Goal: Information Seeking & Learning: Learn about a topic

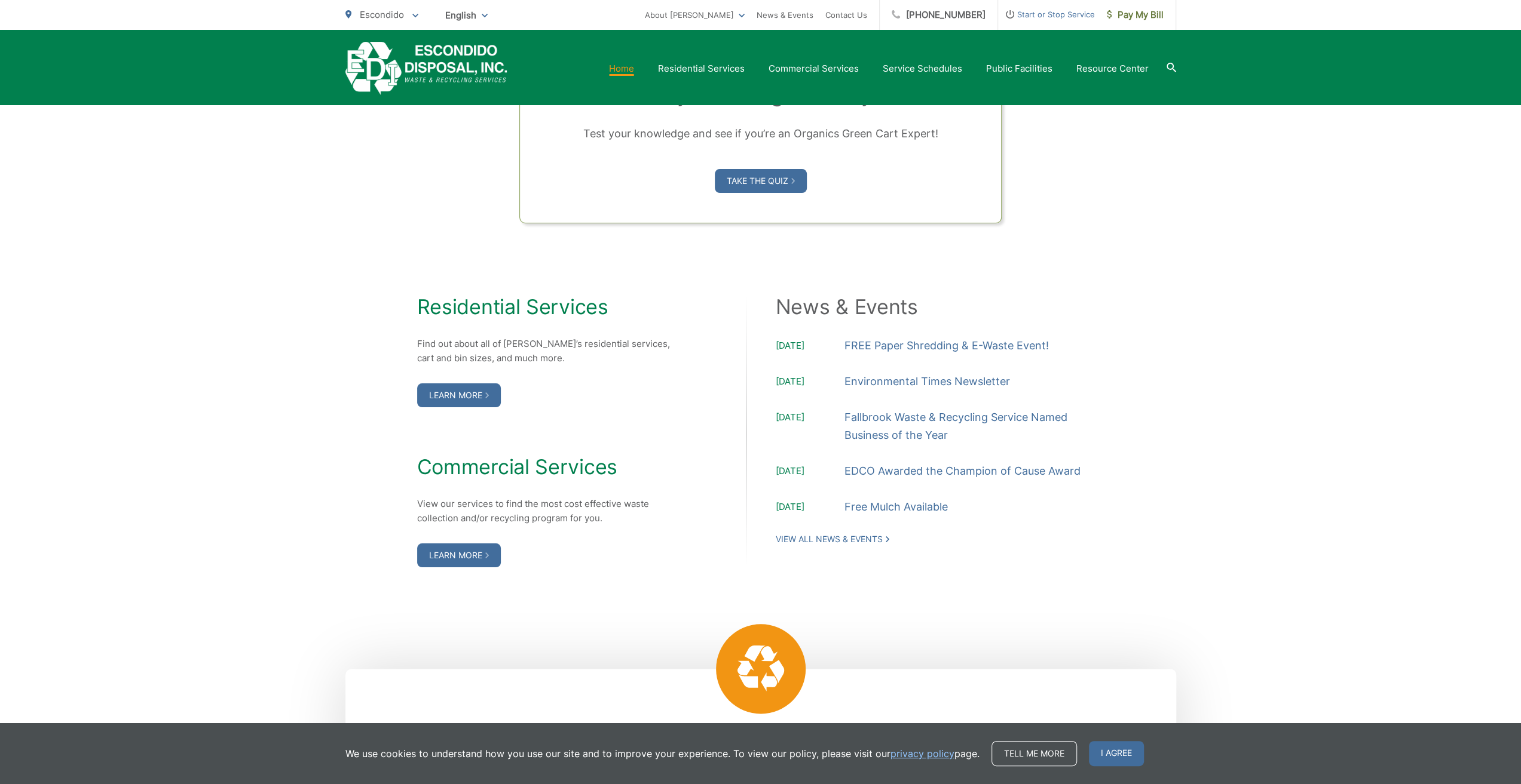
scroll to position [1016, 0]
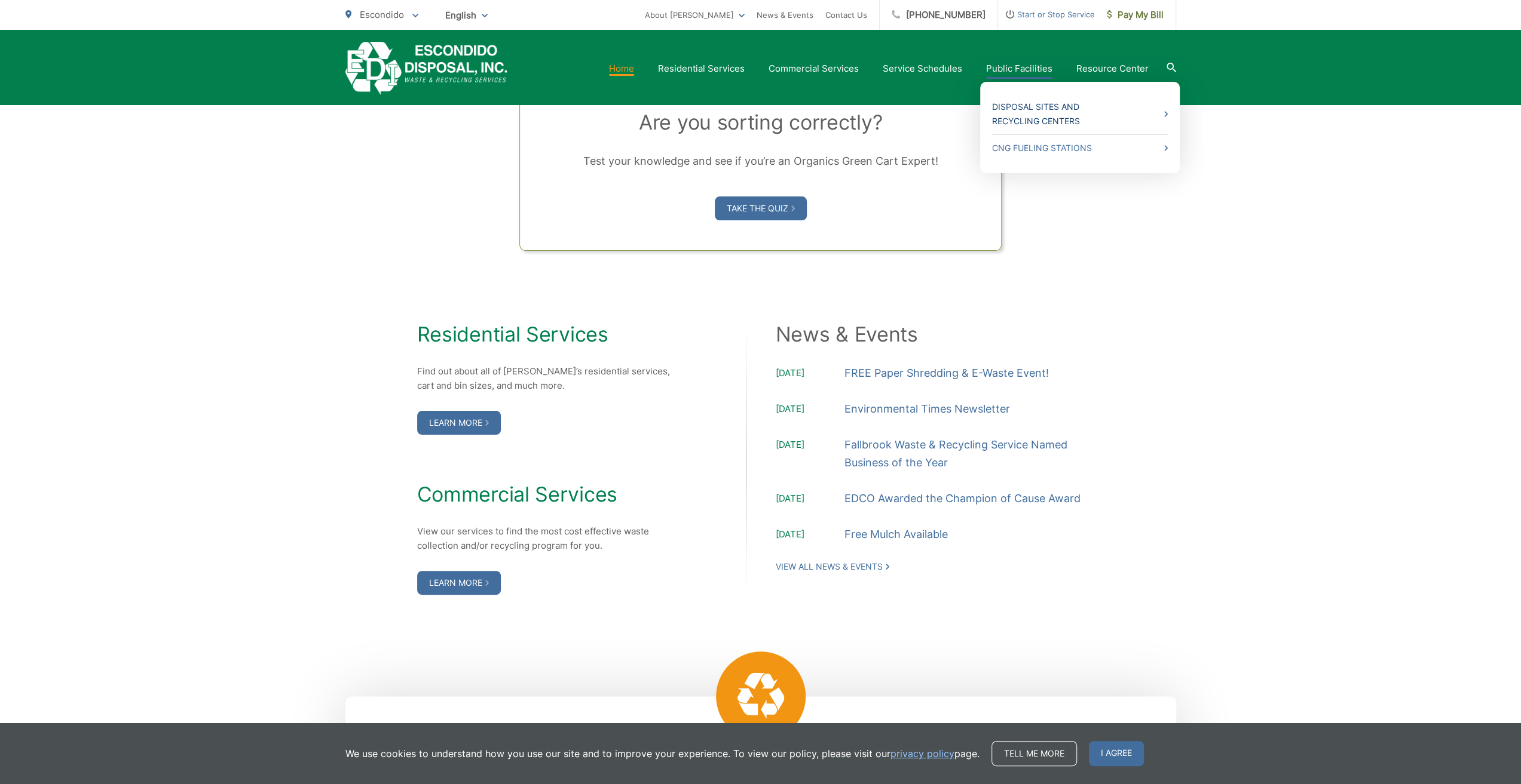
click at [1040, 100] on link "Disposal Sites and Recycling Centers" at bounding box center [1080, 114] width 175 height 29
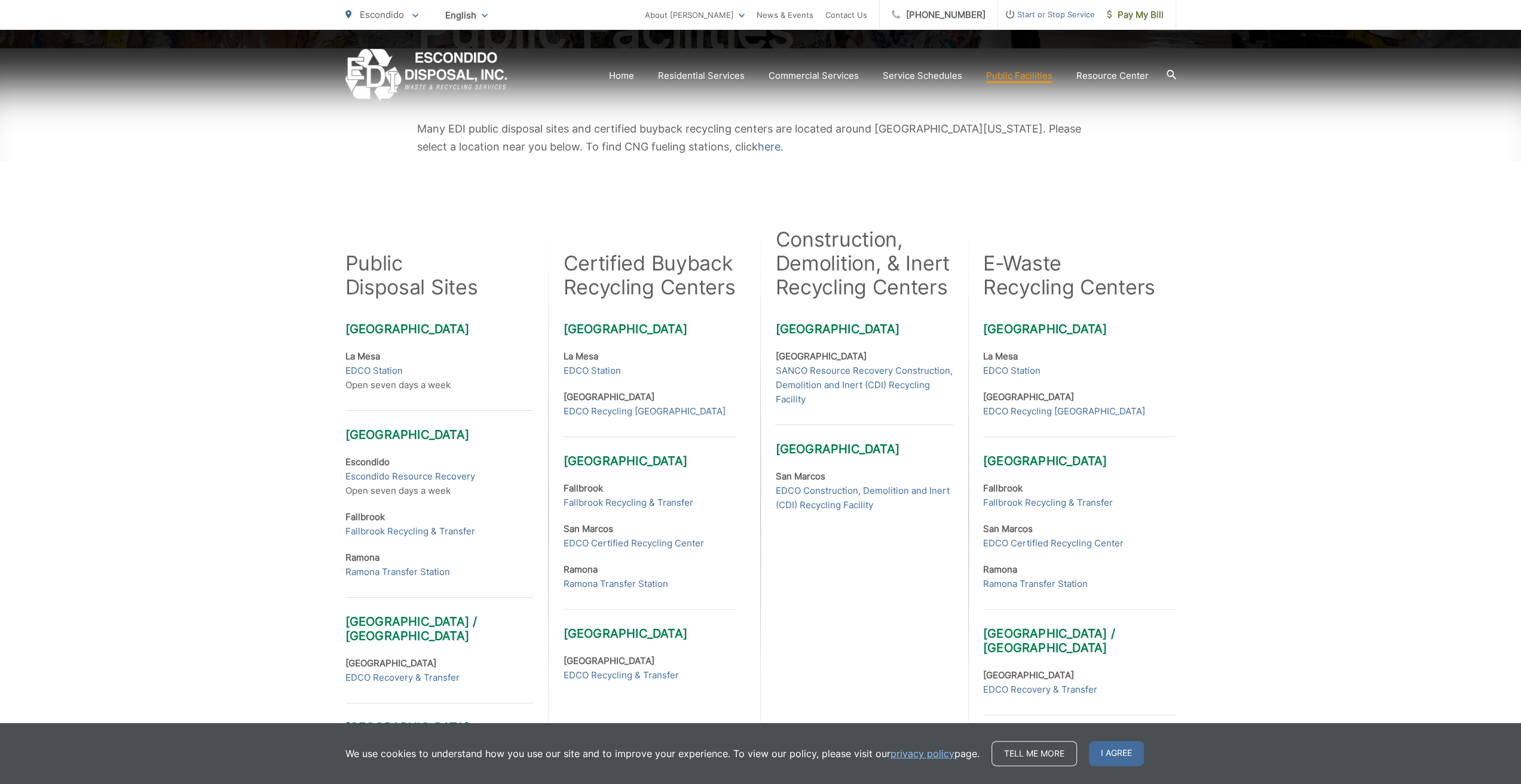
scroll to position [239, 0]
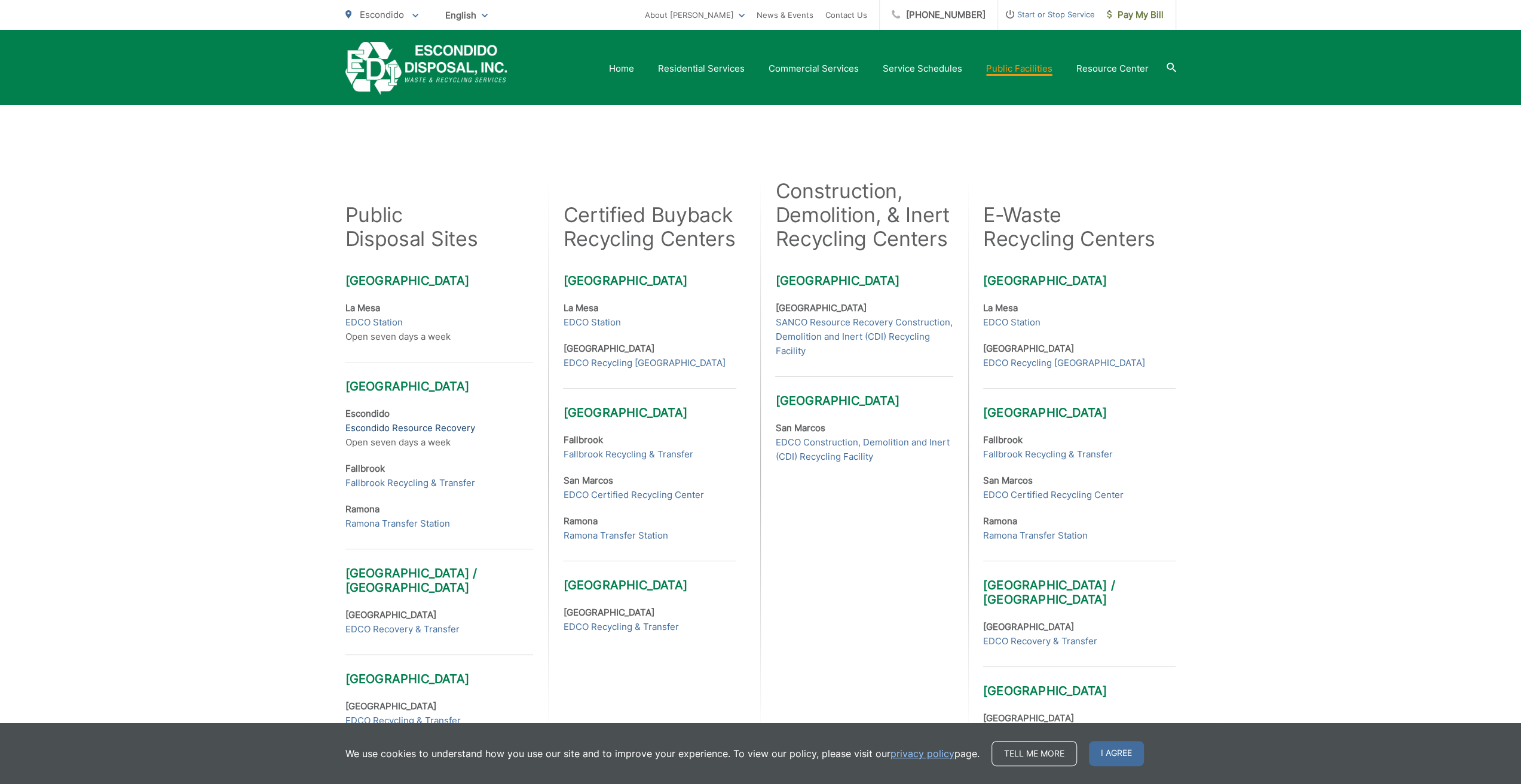
click at [397, 424] on link "Escondido Resource Recovery" at bounding box center [410, 428] width 130 height 14
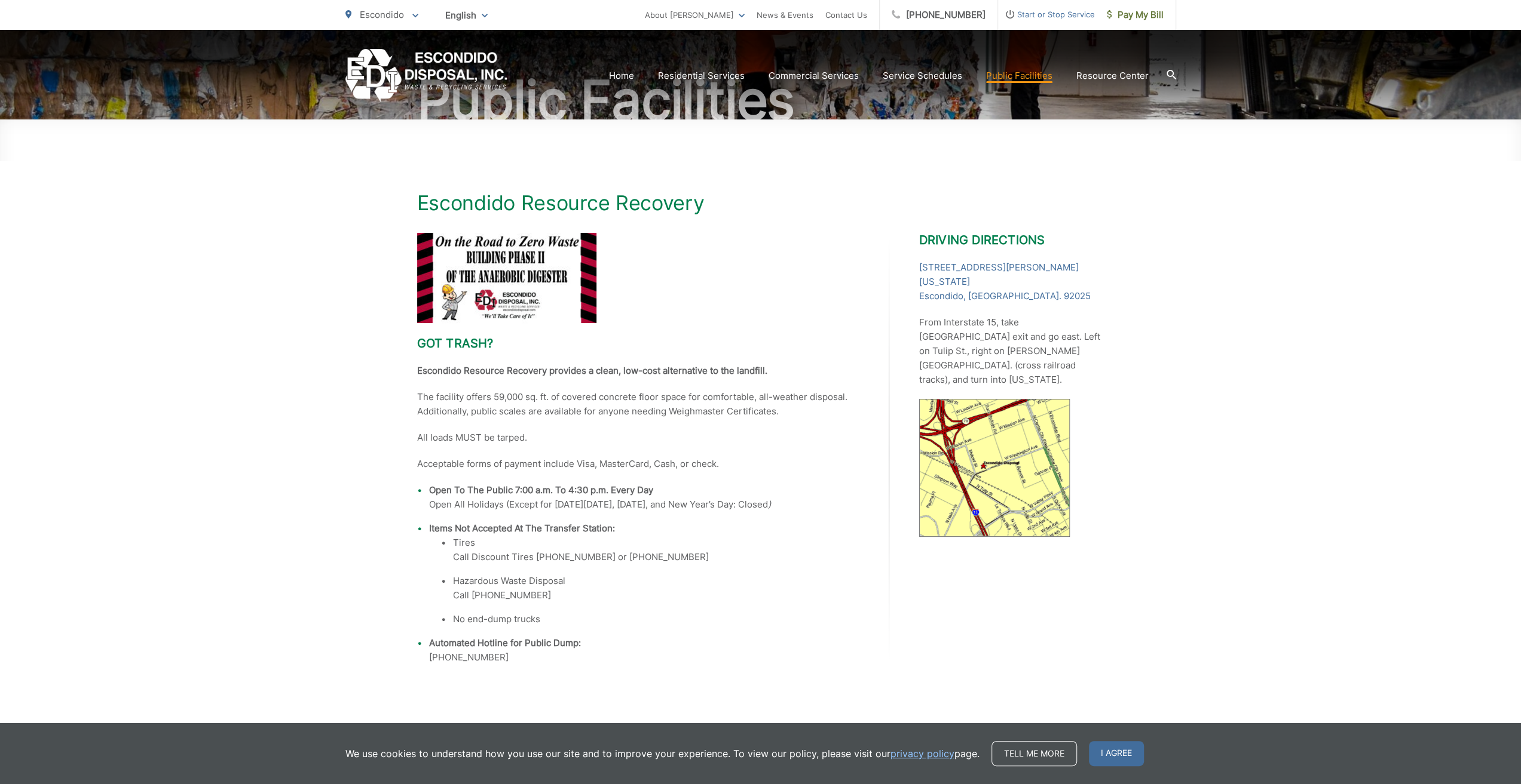
scroll to position [145, 0]
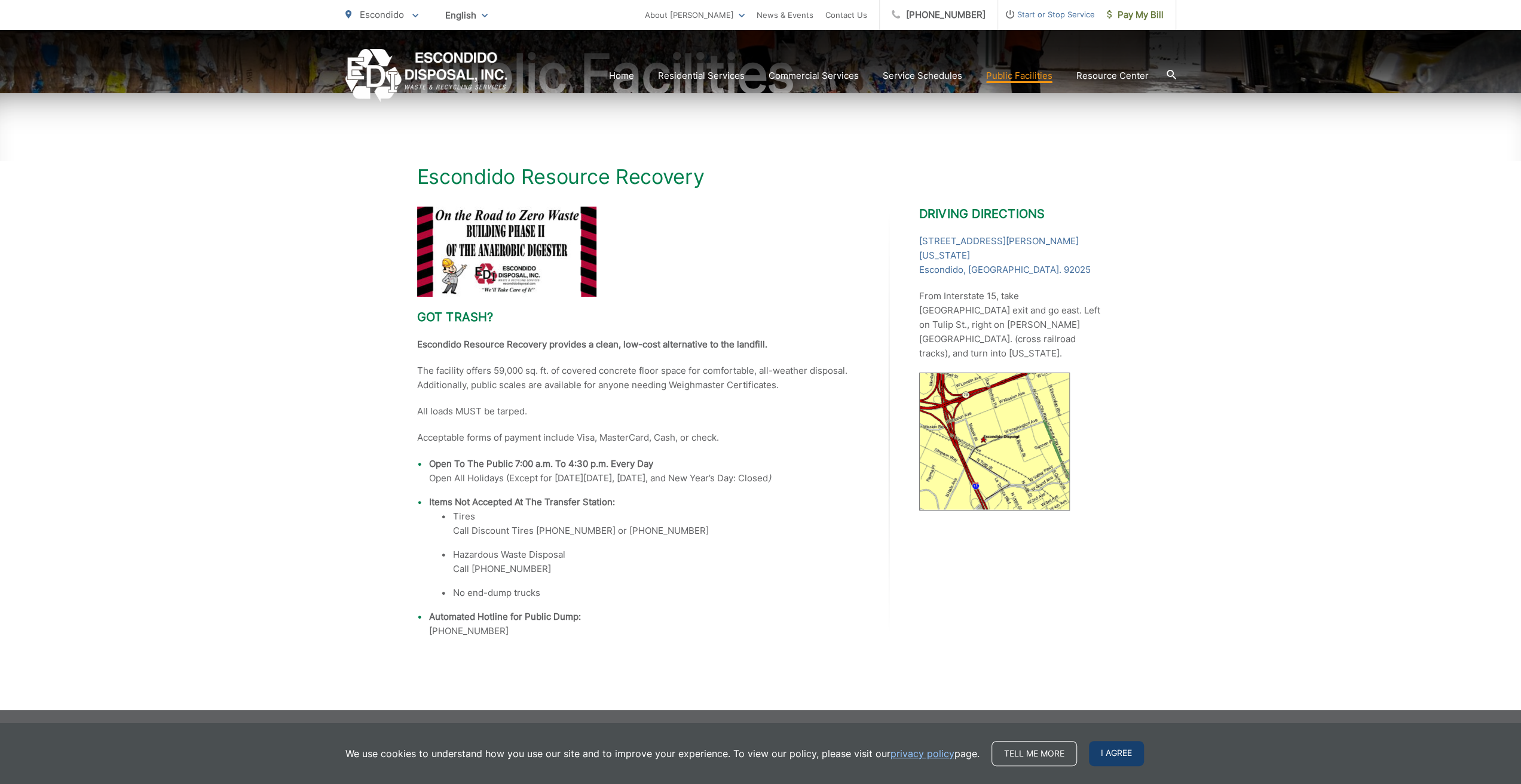
click at [1115, 758] on span "I agree" at bounding box center [1116, 753] width 55 height 25
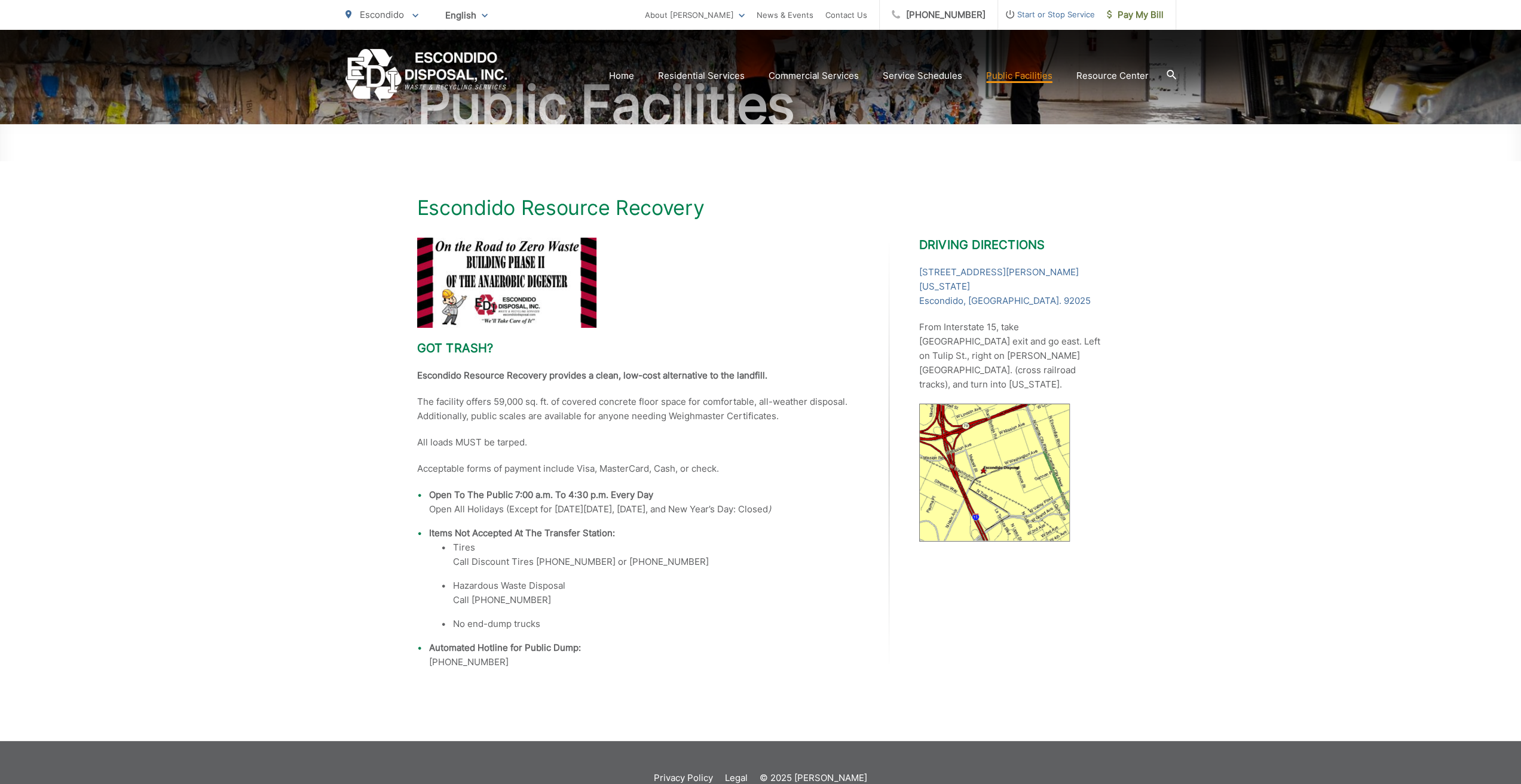
scroll to position [0, 0]
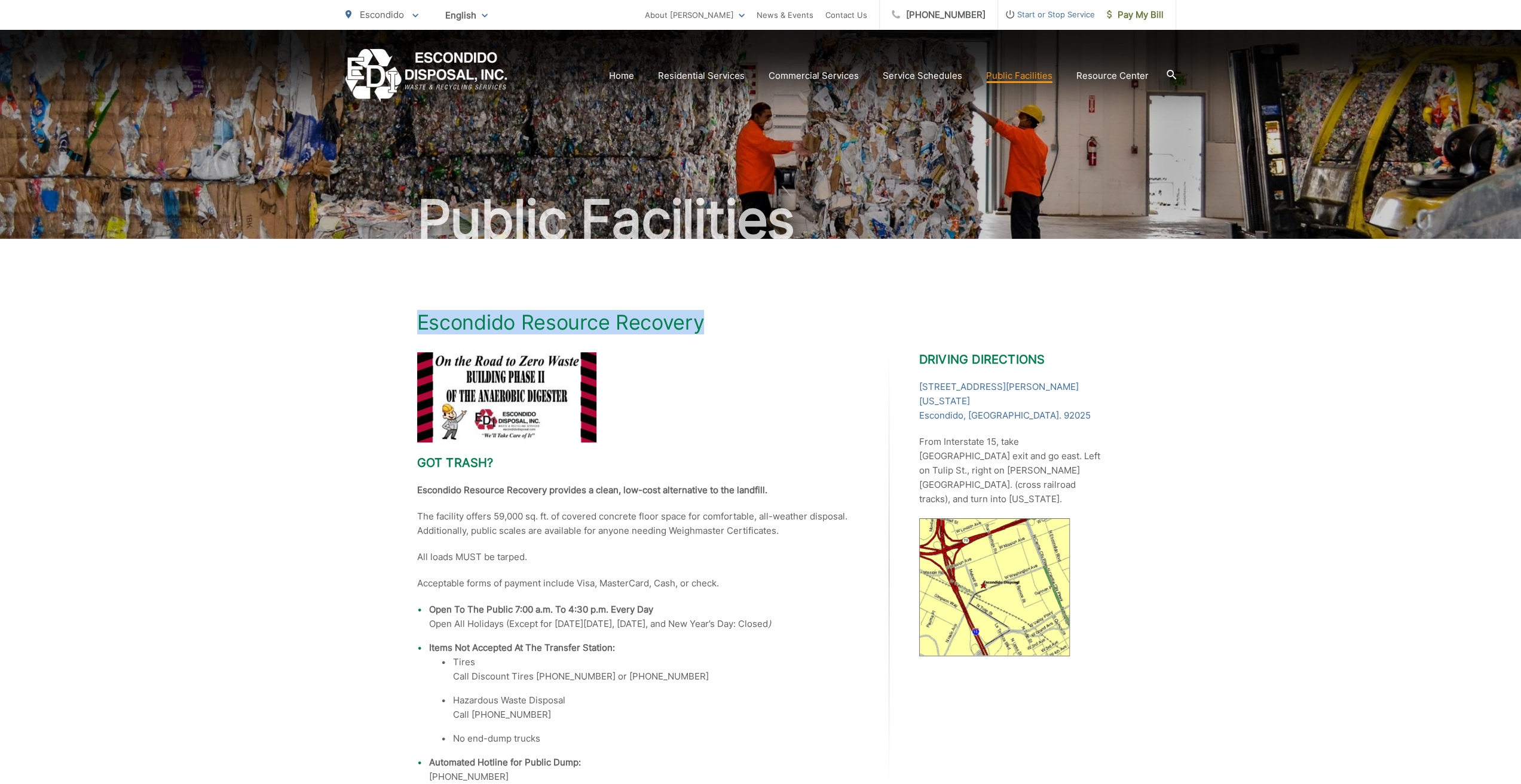
drag, startPoint x: 705, startPoint y: 326, endPoint x: 380, endPoint y: 326, distance: 325.0
click at [380, 326] on div "Escondido Resource Recovery Got trash? Escondido Resource Recovery provides a c…" at bounding box center [760, 547] width 1521 height 617
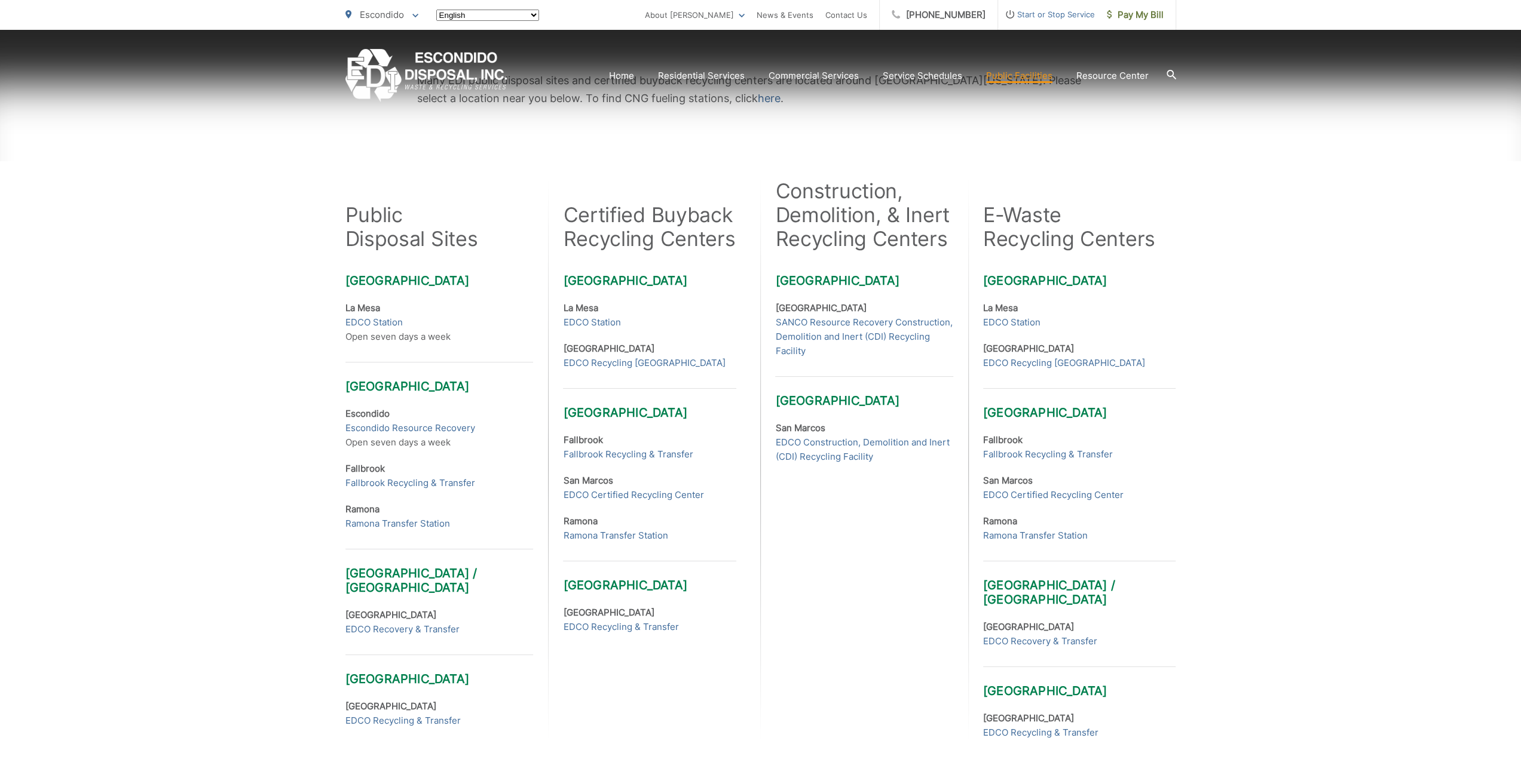
scroll to position [239, 0]
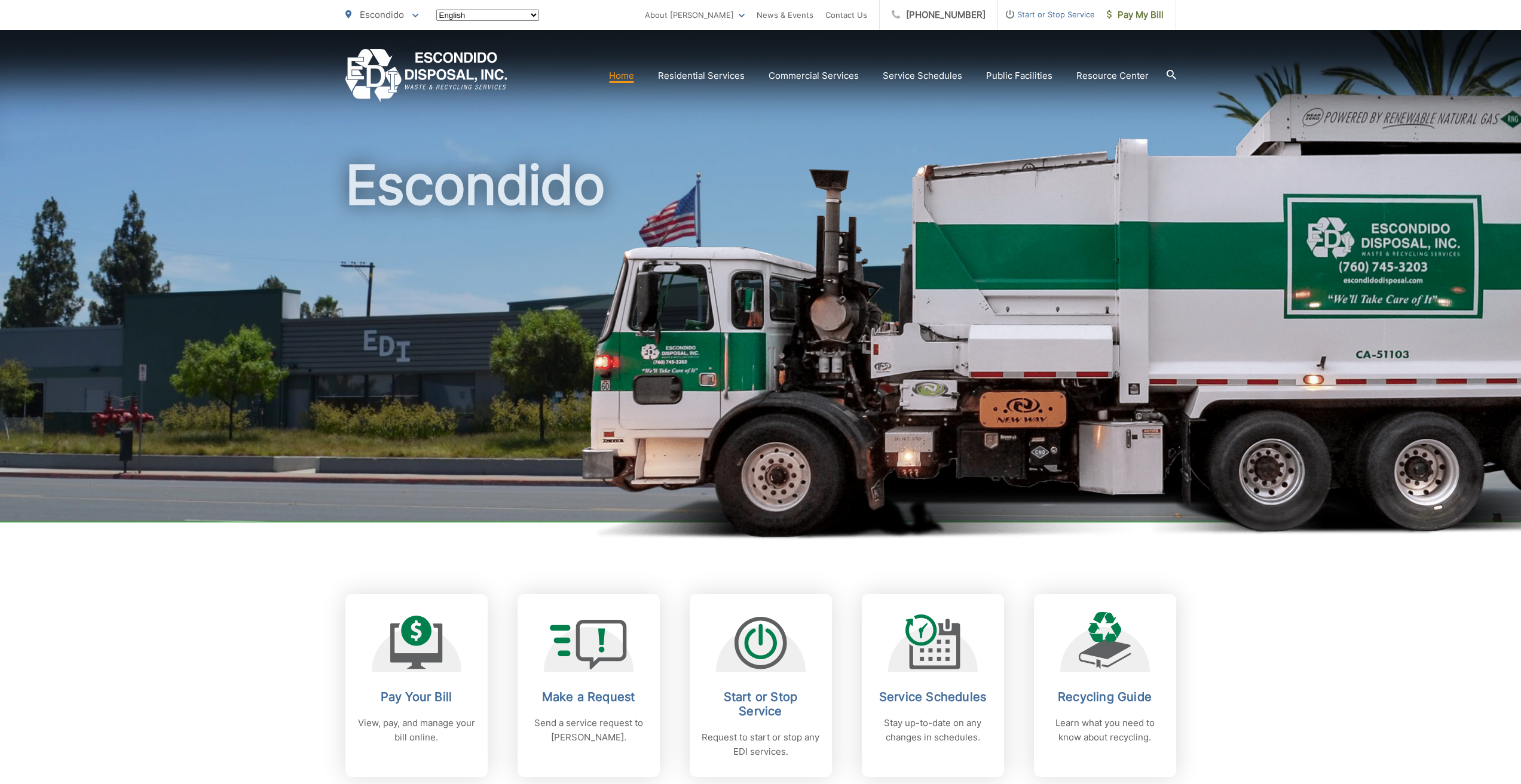
scroll to position [1016, 0]
